Goal: Information Seeking & Learning: Learn about a topic

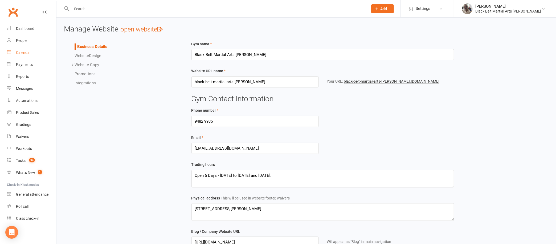
click at [31, 52] on link "Calendar" at bounding box center [31, 53] width 49 height 12
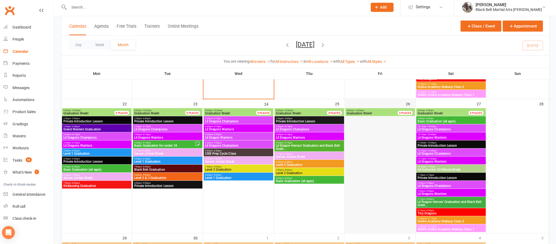
scroll to position [699, 0]
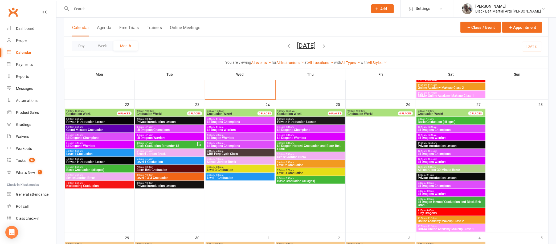
click at [177, 8] on input "text" at bounding box center [217, 8] width 294 height 7
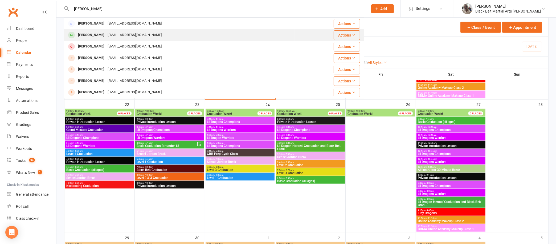
type input "[PERSON_NAME]"
click at [117, 33] on div "[EMAIL_ADDRESS][DOMAIN_NAME]" at bounding box center [134, 35] width 57 height 8
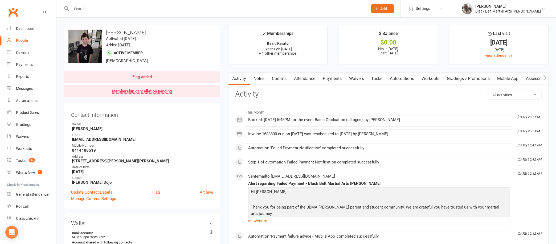
click at [262, 78] on link "Notes" at bounding box center [259, 78] width 18 height 12
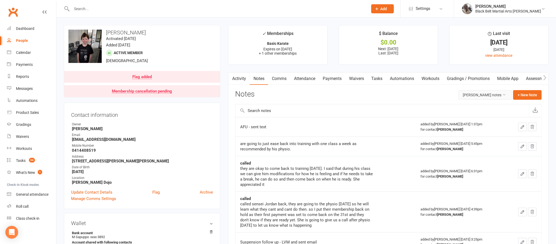
click at [467, 94] on button "[PERSON_NAME] notes" at bounding box center [485, 95] width 54 height 10
click at [461, 116] on link "All family notes" at bounding box center [477, 117] width 53 height 11
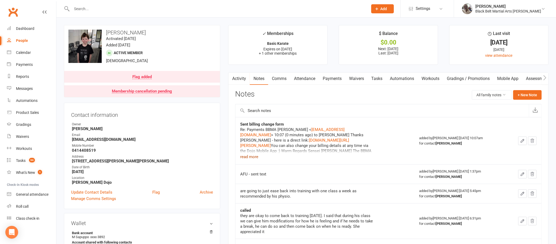
click at [252, 155] on button "read more" at bounding box center [249, 156] width 18 height 6
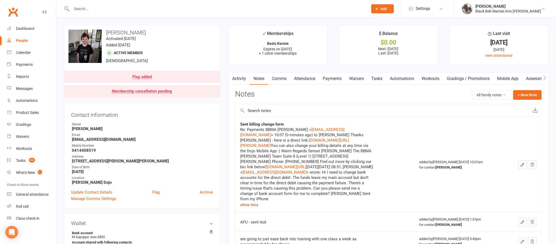
click at [236, 79] on link "Activity" at bounding box center [239, 78] width 21 height 12
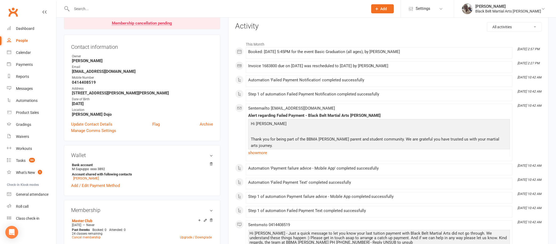
scroll to position [69, 0]
click at [258, 149] on link "show more" at bounding box center [379, 151] width 262 height 7
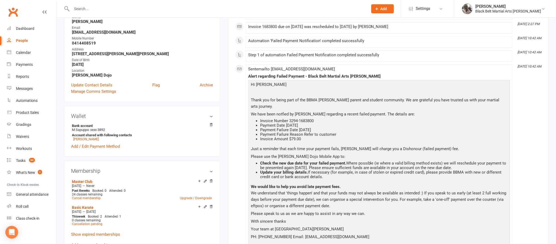
scroll to position [0, 0]
